Goal: Information Seeking & Learning: Find specific fact

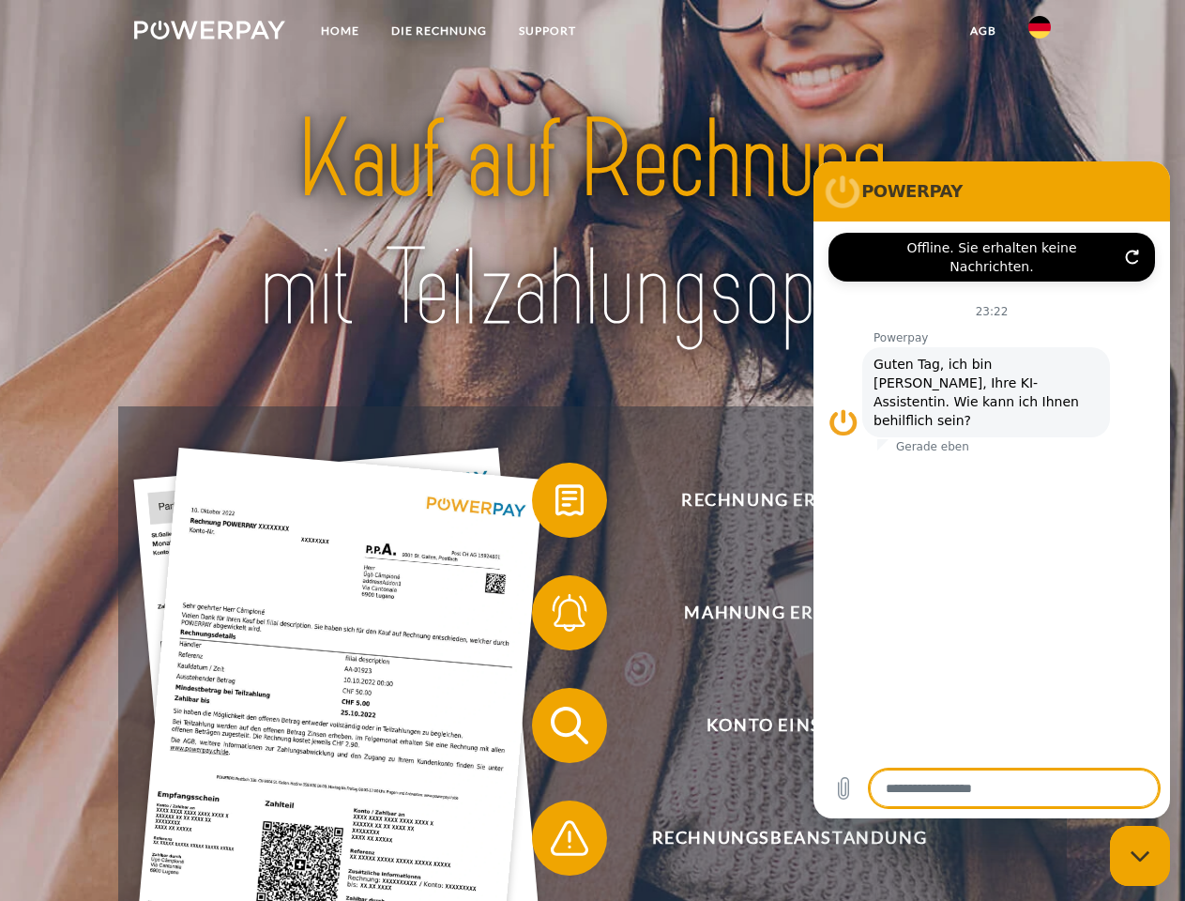
click at [209, 33] on img at bounding box center [209, 30] width 151 height 19
click at [1040, 33] on img at bounding box center [1039, 27] width 23 height 23
click at [982, 31] on link "agb" at bounding box center [983, 31] width 58 height 34
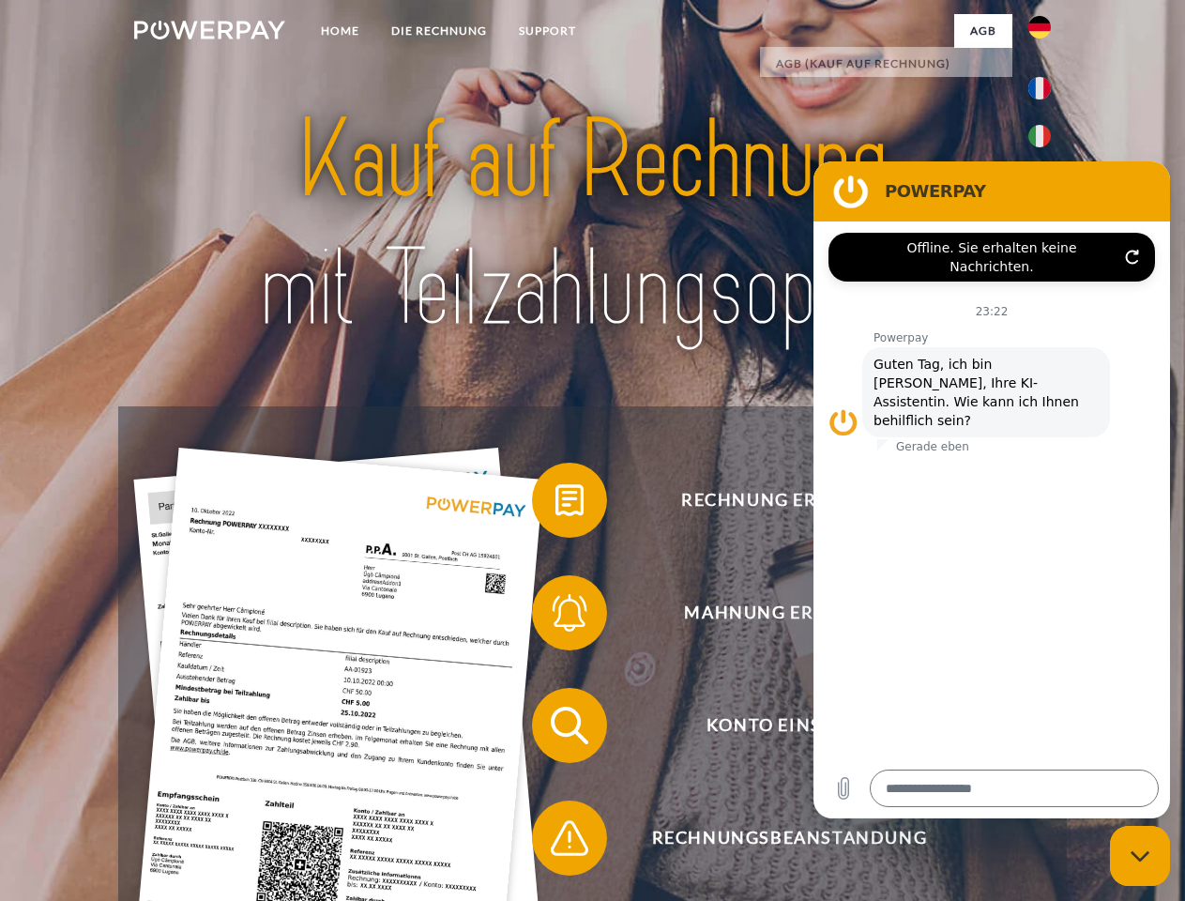
click at [555, 504] on span at bounding box center [541, 500] width 94 height 94
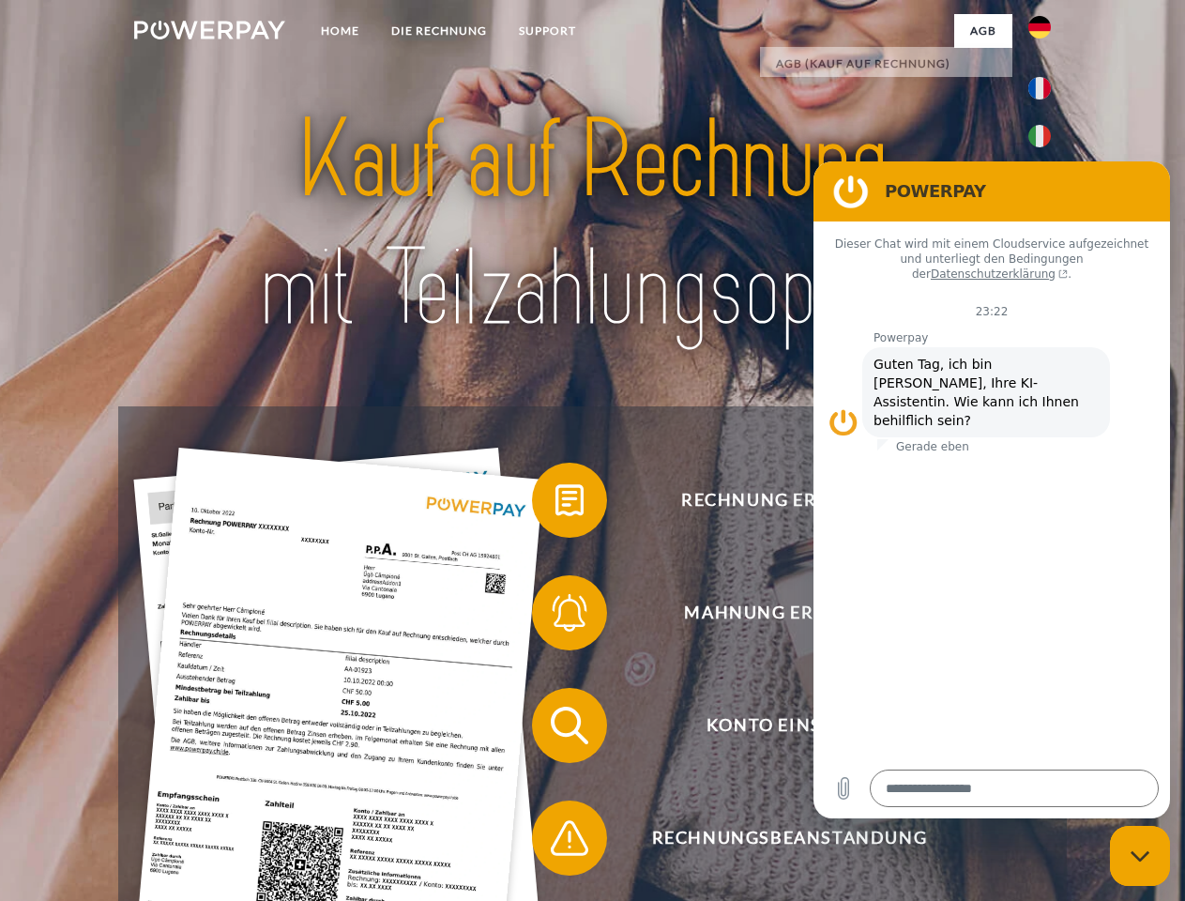
click at [555, 616] on span at bounding box center [541, 613] width 94 height 94
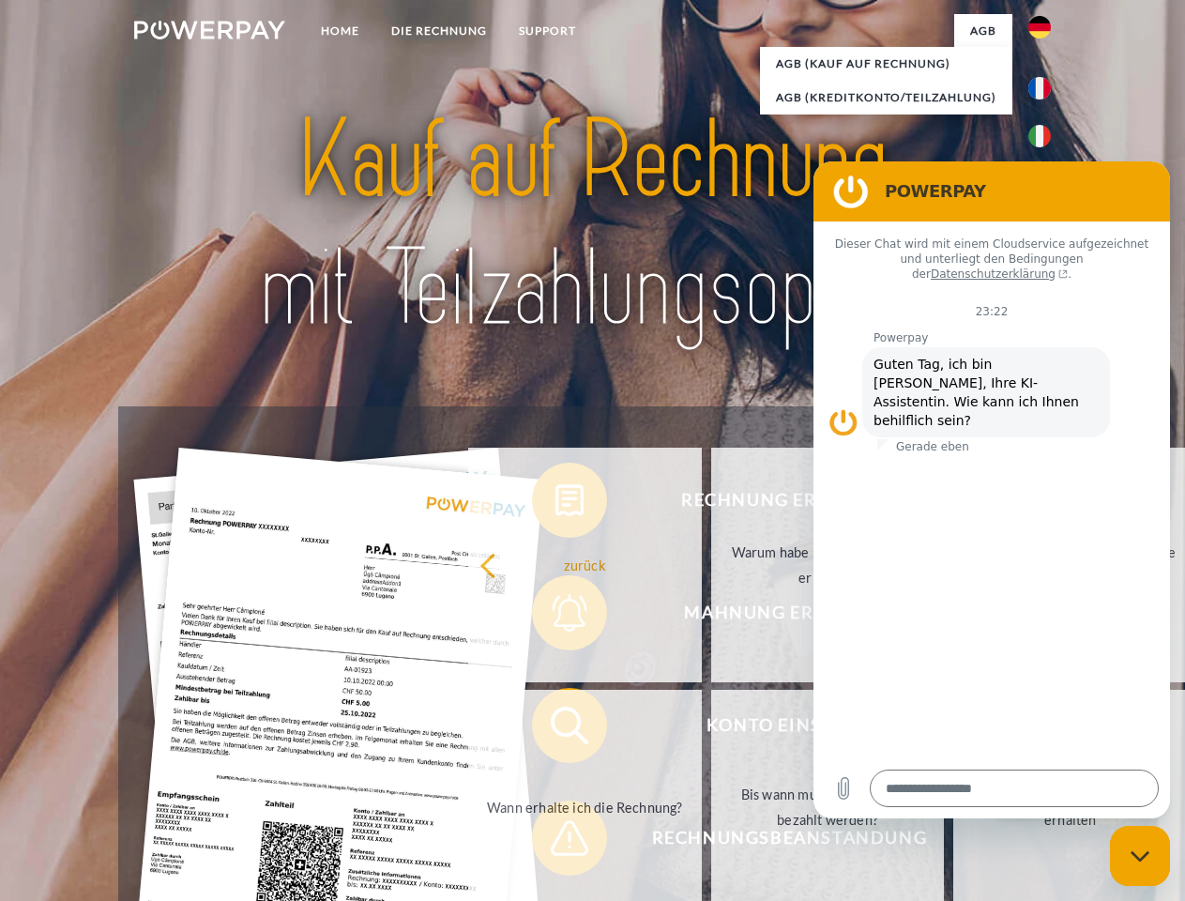
click at [711, 729] on link "Bis wann muss die Rechnung bezahlt werden?" at bounding box center [828, 807] width 234 height 235
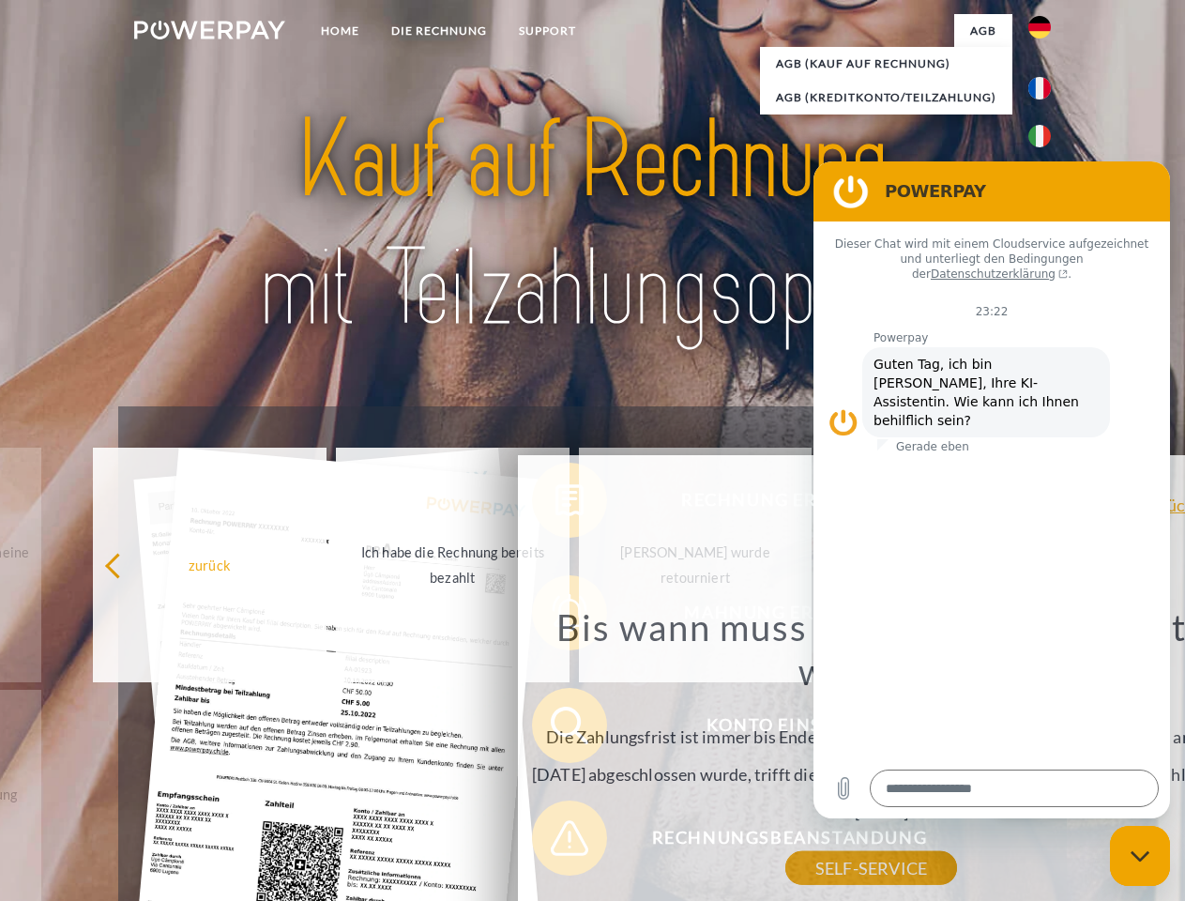
click at [555, 842] on div "Bis wann muss die Rechnung bezahlt werden? Die Zahlungsfrist ist immer bis Ende…" at bounding box center [871, 736] width 685 height 264
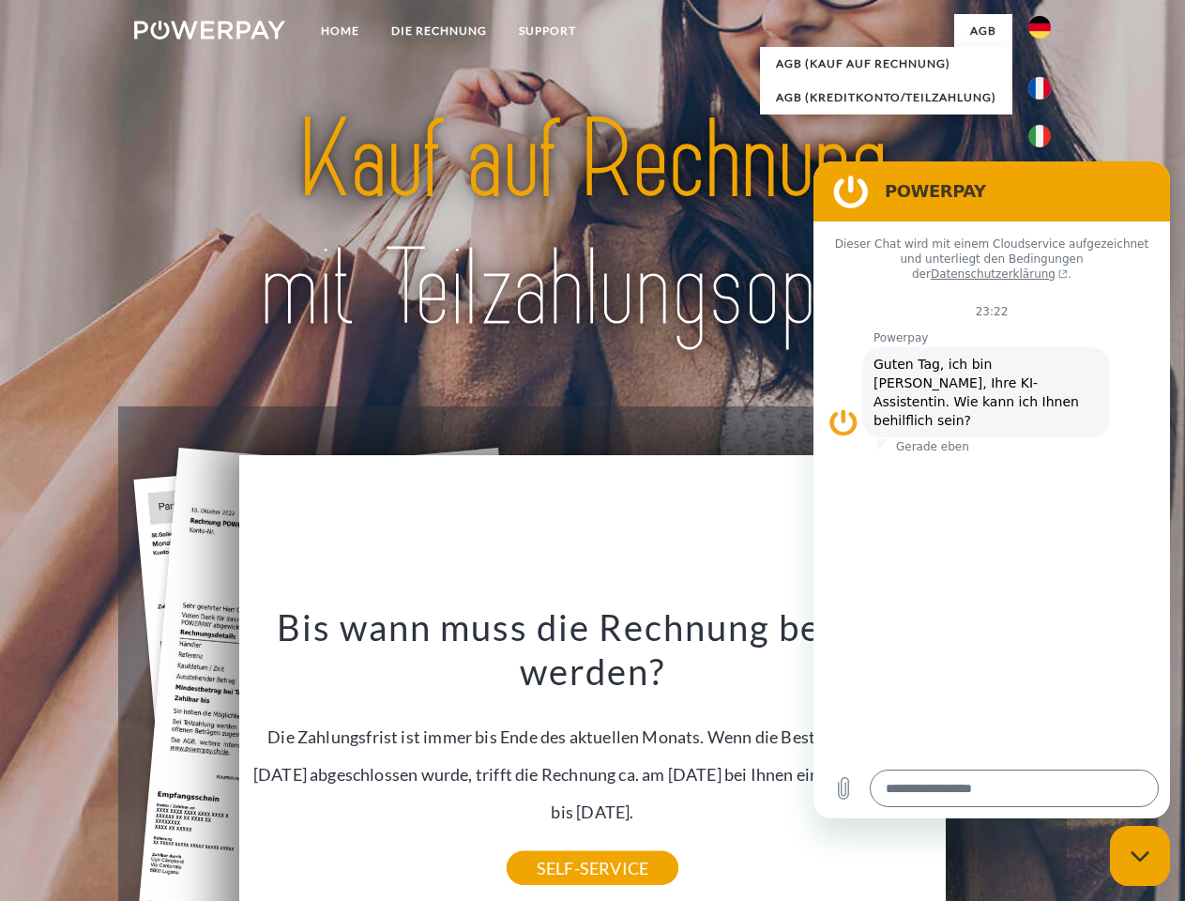
click at [1140, 856] on icon "Messaging-Fenster schließen" at bounding box center [1141, 856] width 20 height 12
type textarea "*"
